Goal: Transaction & Acquisition: Purchase product/service

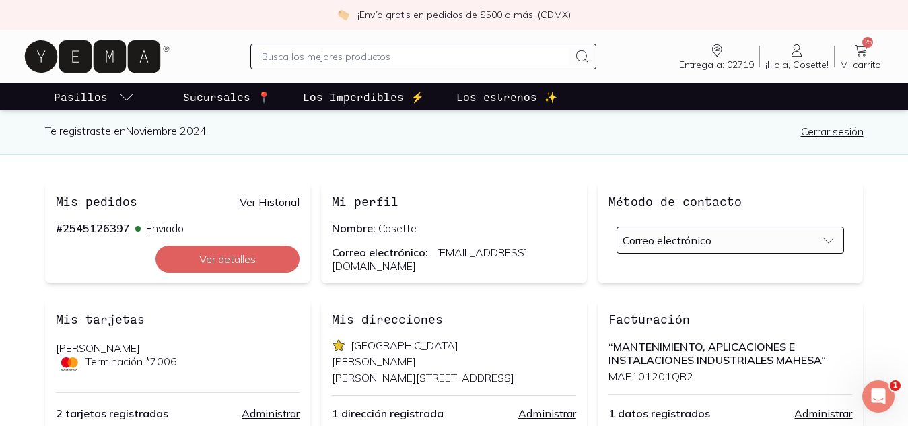
scroll to position [98, 0]
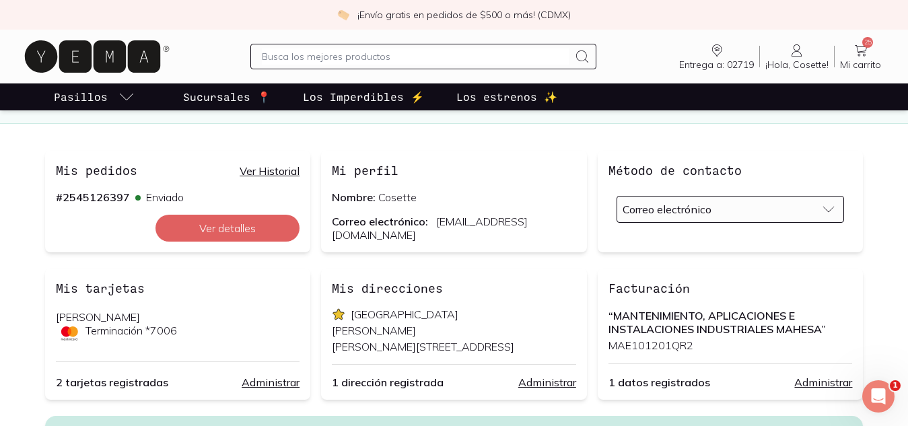
click at [419, 54] on input "text" at bounding box center [415, 56] width 307 height 16
type input "carne molida"
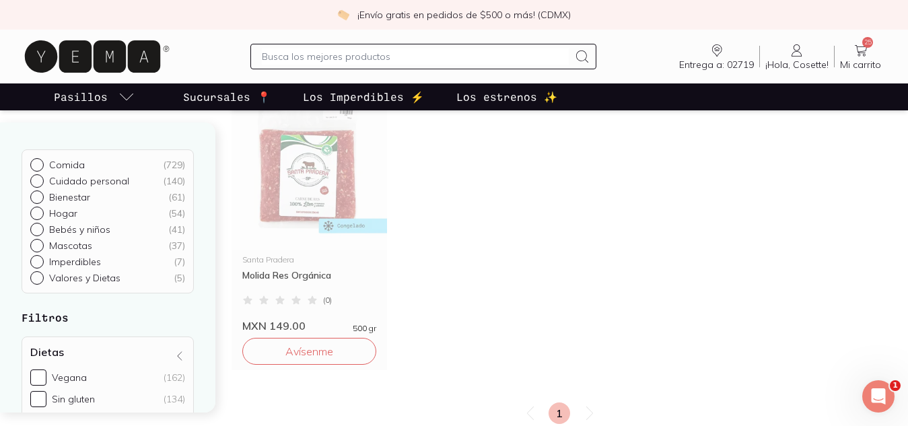
scroll to position [770, 0]
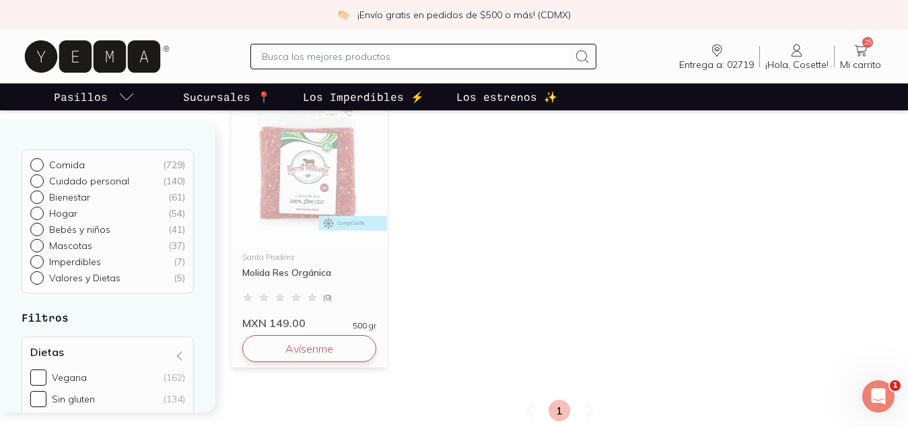
click at [340, 340] on button "Avísenme" at bounding box center [309, 348] width 134 height 27
click at [172, 378] on div "(162)" at bounding box center [175, 377] width 22 height 12
click at [46, 378] on input "Vegana (162)" at bounding box center [38, 377] width 16 height 16
checkbox input "true"
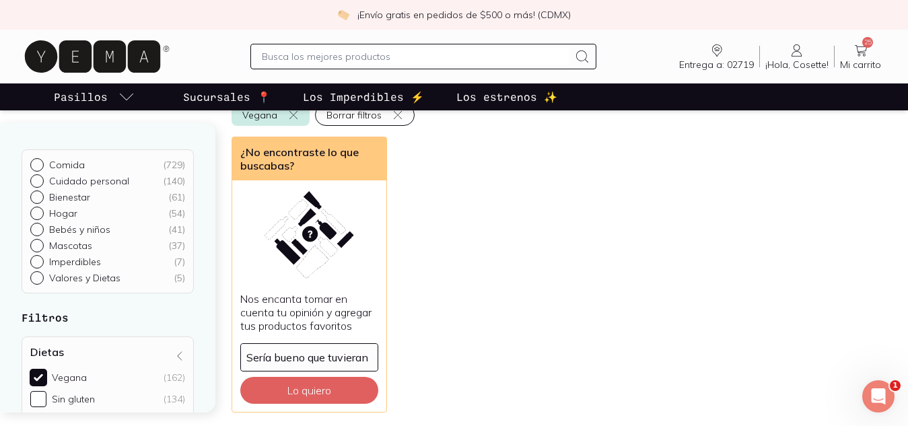
scroll to position [108, 0]
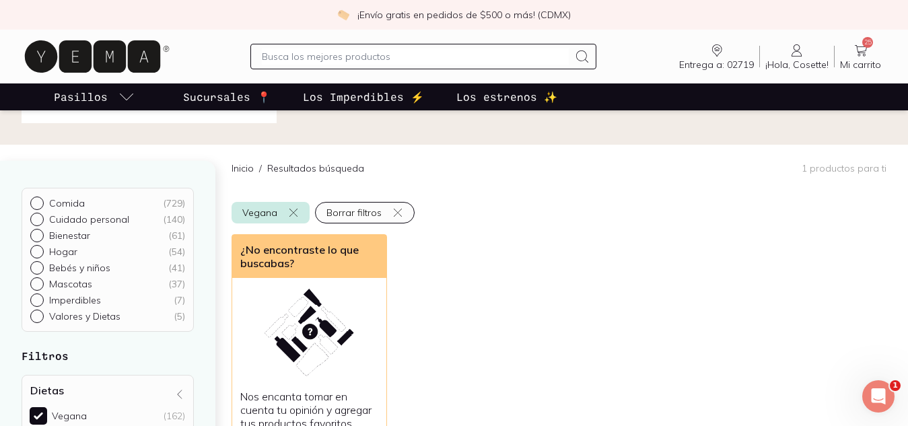
scroll to position [41, 0]
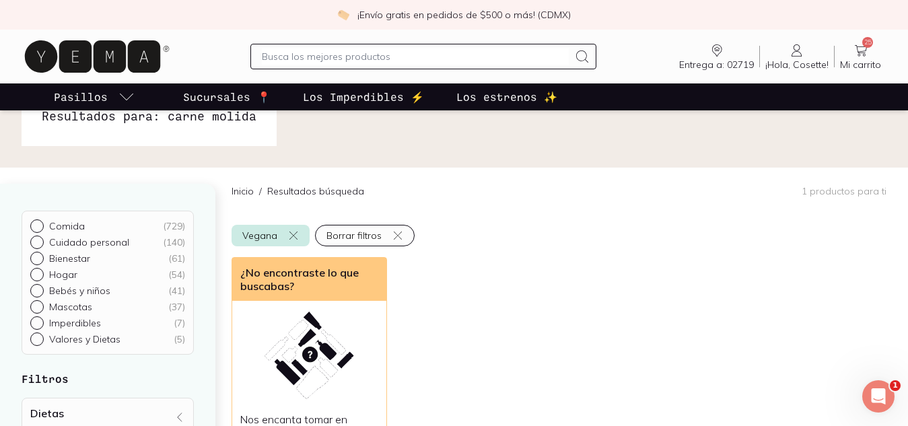
click at [83, 228] on div "Comida ( 729 )" at bounding box center [117, 226] width 136 height 12
click at [41, 228] on input "Comida ( 729 )" at bounding box center [35, 224] width 11 height 11
radio input "true"
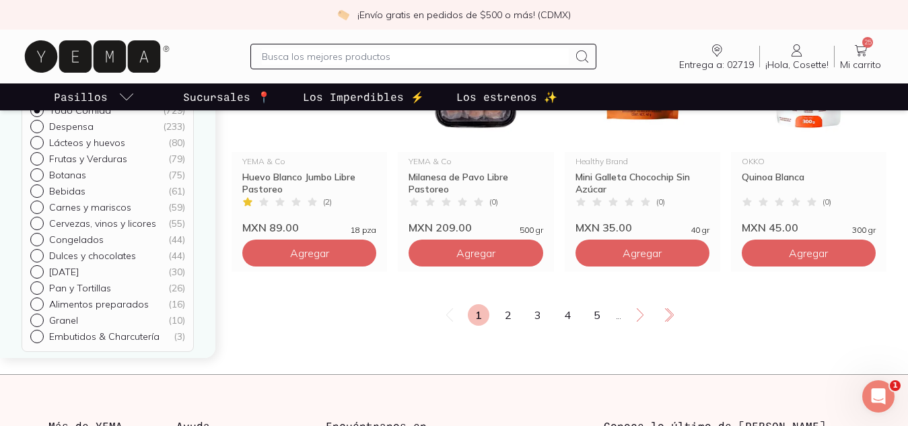
scroll to position [1778, 0]
